Goal: Information Seeking & Learning: Stay updated

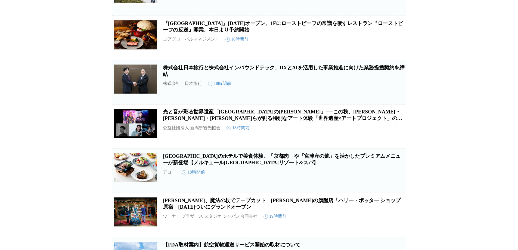
scroll to position [625, 0]
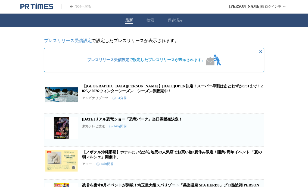
click at [126, 121] on link "[DATE]リアル恐竜ショー「恐竜パーク」当日券販売決定！" at bounding box center [132, 119] width 100 height 4
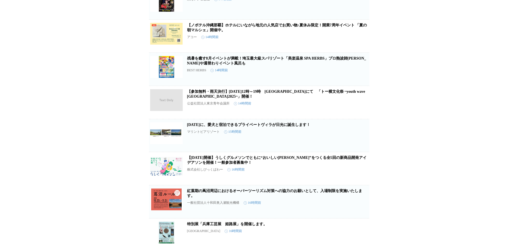
scroll to position [136, 0]
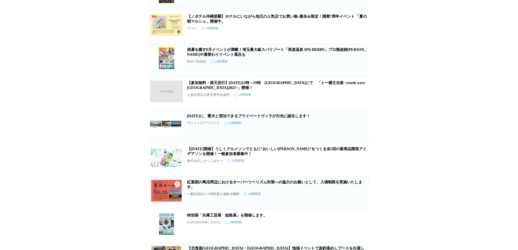
click at [193, 118] on link "[DATE]に、愛犬と宿泊できるプライベートヴィラが日光に誕生します！" at bounding box center [248, 116] width 123 height 4
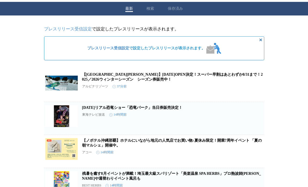
scroll to position [0, 0]
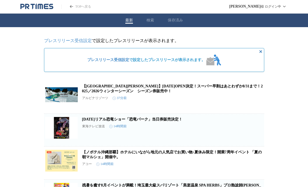
drag, startPoint x: 185, startPoint y: 109, endPoint x: 173, endPoint y: 106, distance: 12.5
